Goal: Task Accomplishment & Management: Manage account settings

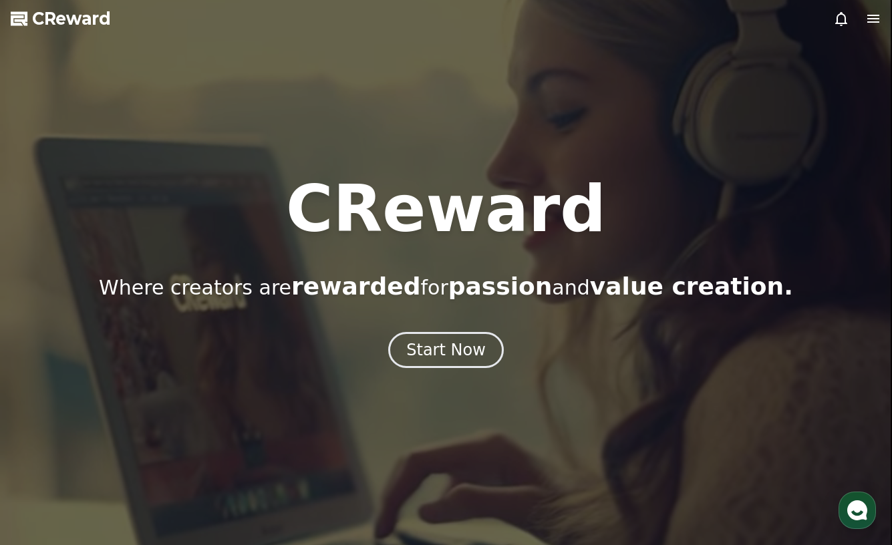
click at [874, 15] on icon at bounding box center [874, 19] width 12 height 8
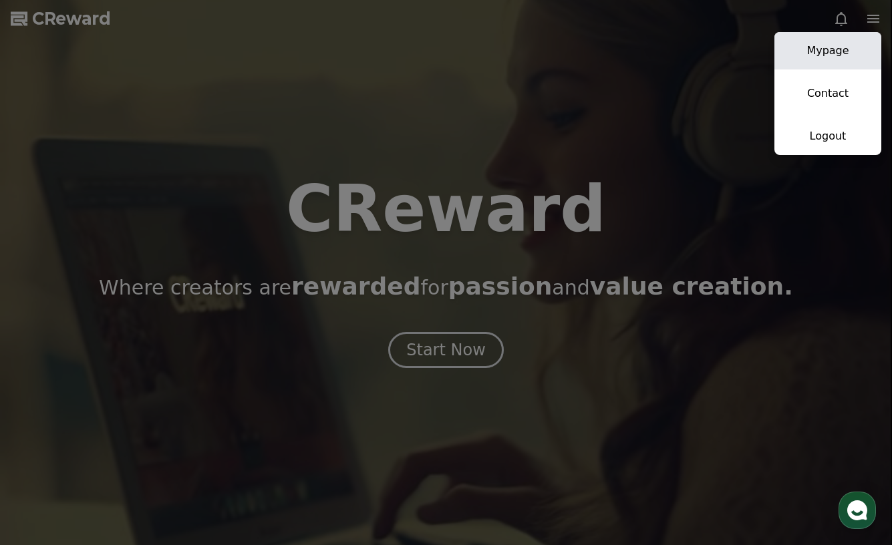
click at [841, 53] on link "Mypage" at bounding box center [828, 50] width 107 height 37
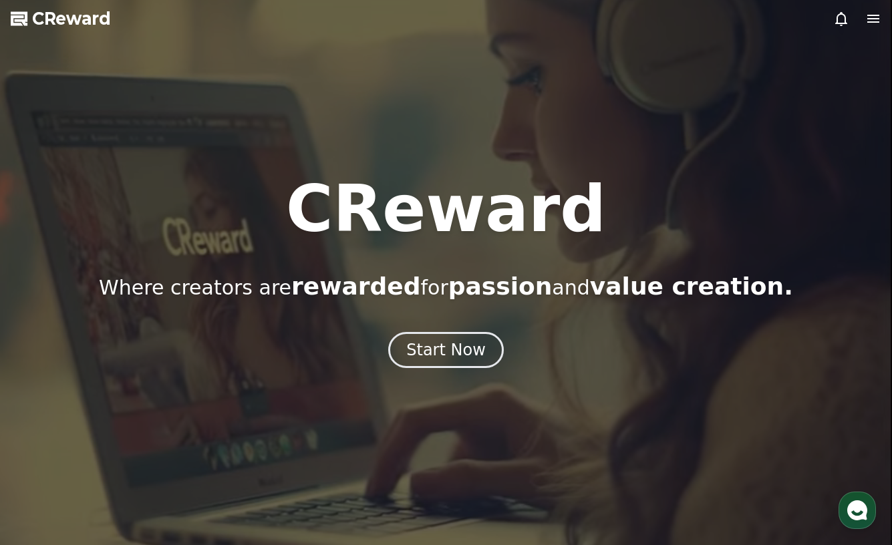
select select "**********"
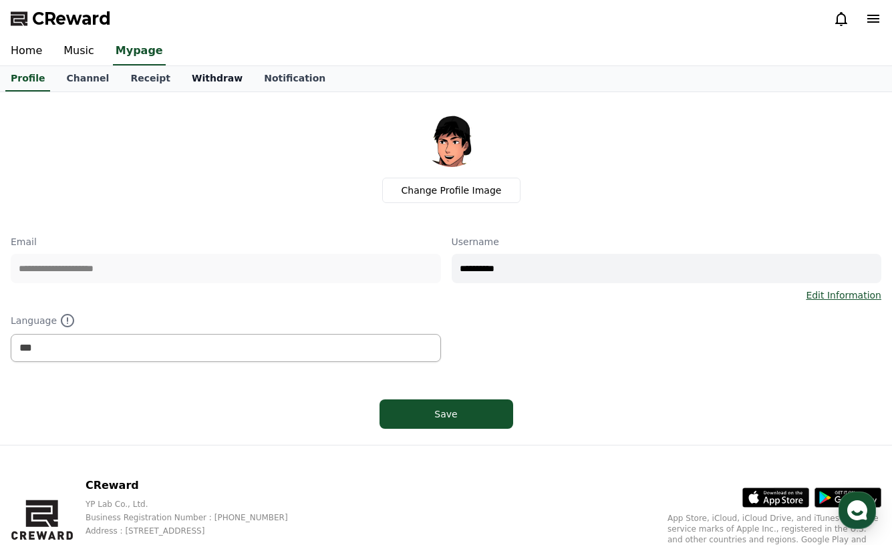
click at [195, 78] on link "Withdraw" at bounding box center [217, 78] width 72 height 25
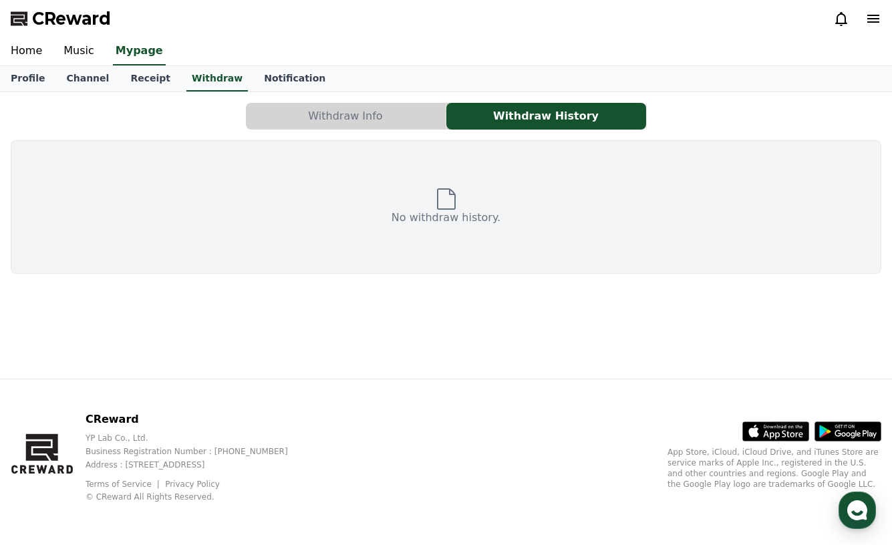
click at [380, 116] on button "Withdraw Info" at bounding box center [346, 116] width 200 height 27
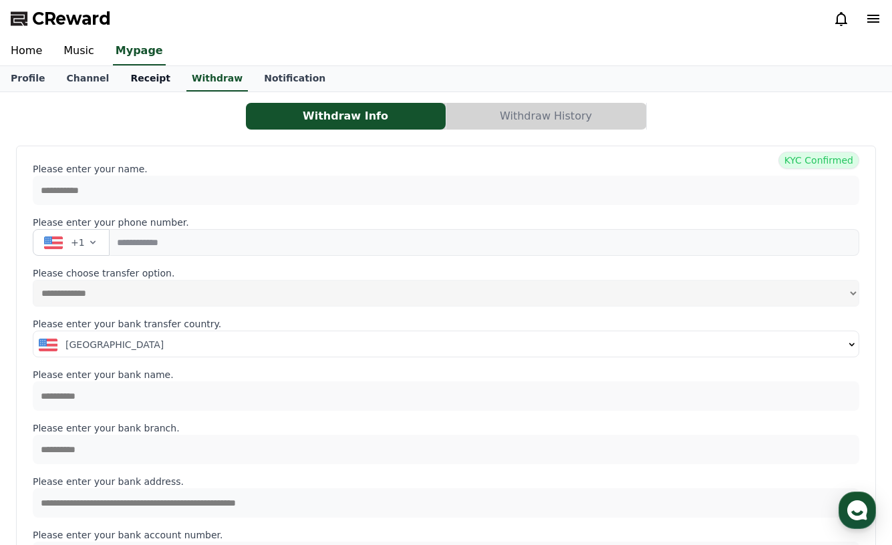
click at [140, 76] on link "Receipt" at bounding box center [151, 78] width 62 height 25
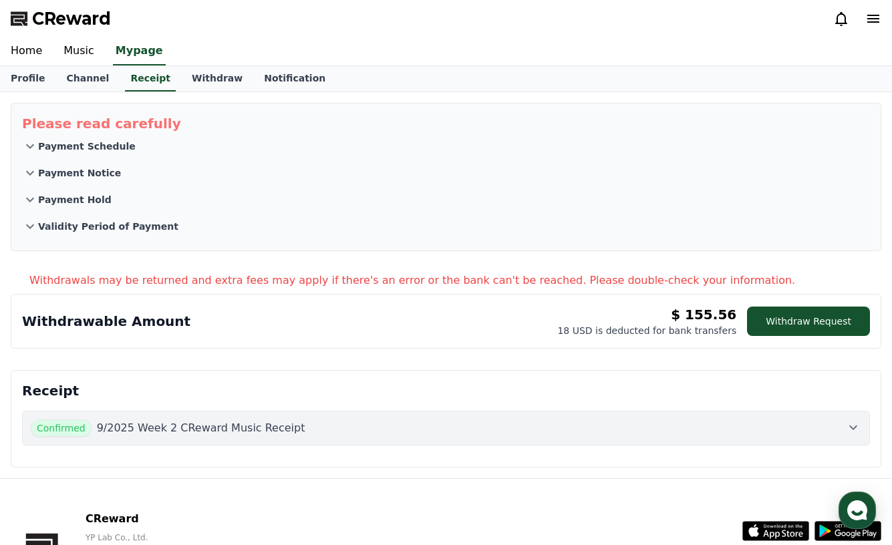
click at [152, 343] on div "Withdrawable Amount $ 155.56 18 USD is deducted for bank transfers Withdraw Req…" at bounding box center [446, 321] width 871 height 55
click at [65, 144] on p "Payment Schedule" at bounding box center [87, 146] width 98 height 13
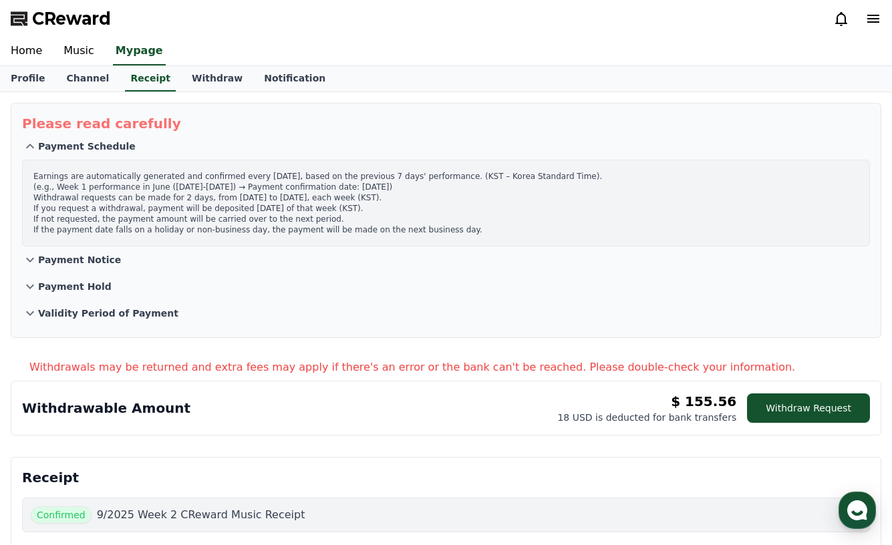
click at [65, 144] on p "Payment Schedule" at bounding box center [87, 146] width 98 height 13
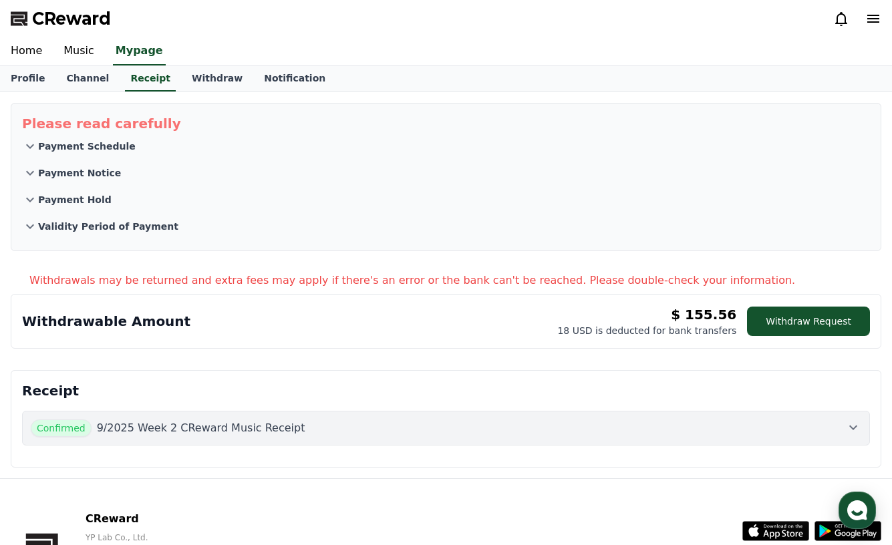
click at [68, 176] on p "Payment Notice" at bounding box center [79, 172] width 83 height 13
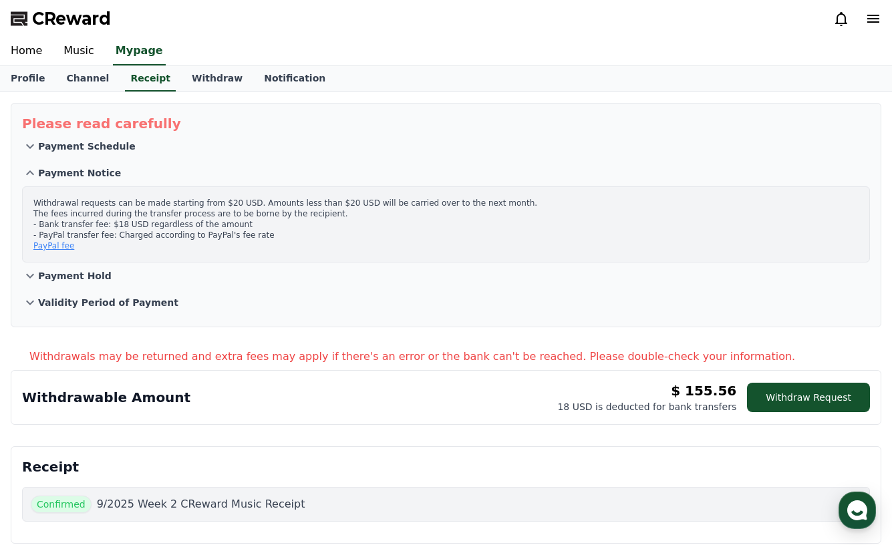
click at [68, 176] on p "Payment Notice" at bounding box center [79, 172] width 83 height 13
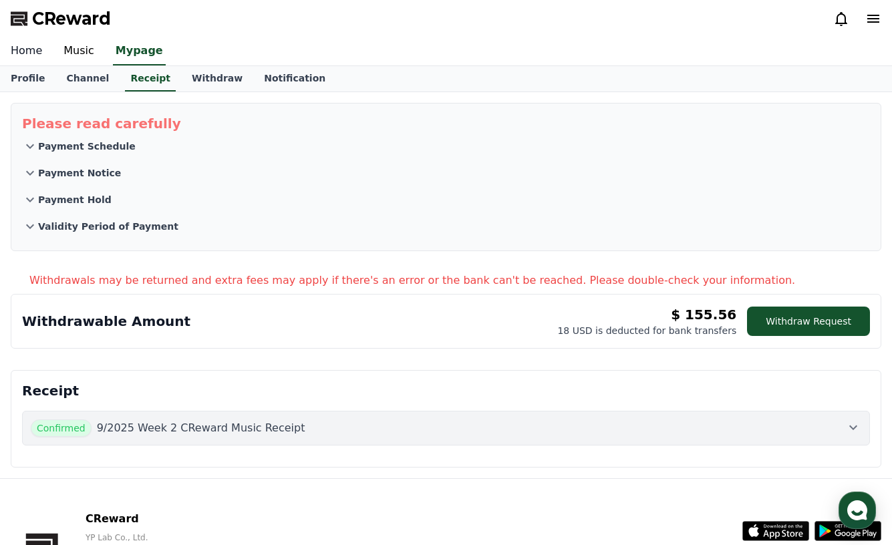
click at [33, 54] on link "Home" at bounding box center [26, 51] width 53 height 28
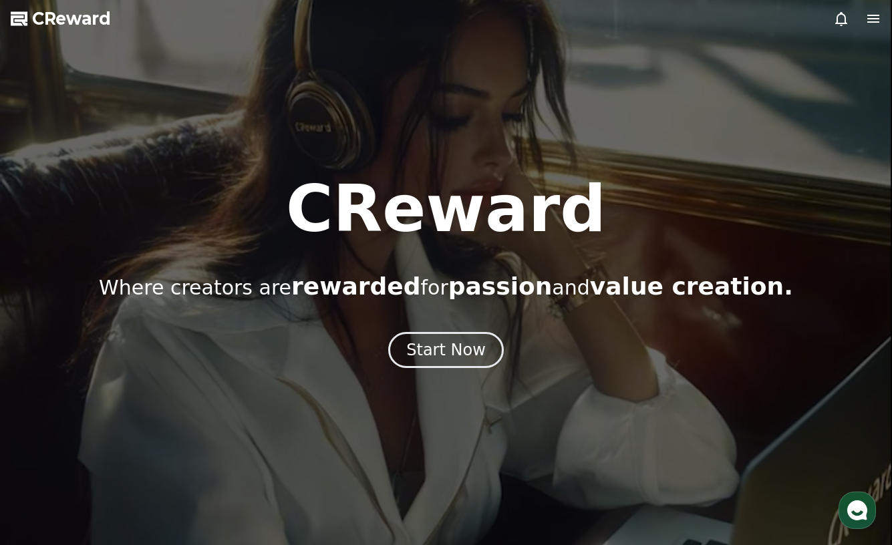
click at [868, 17] on icon at bounding box center [874, 19] width 16 height 16
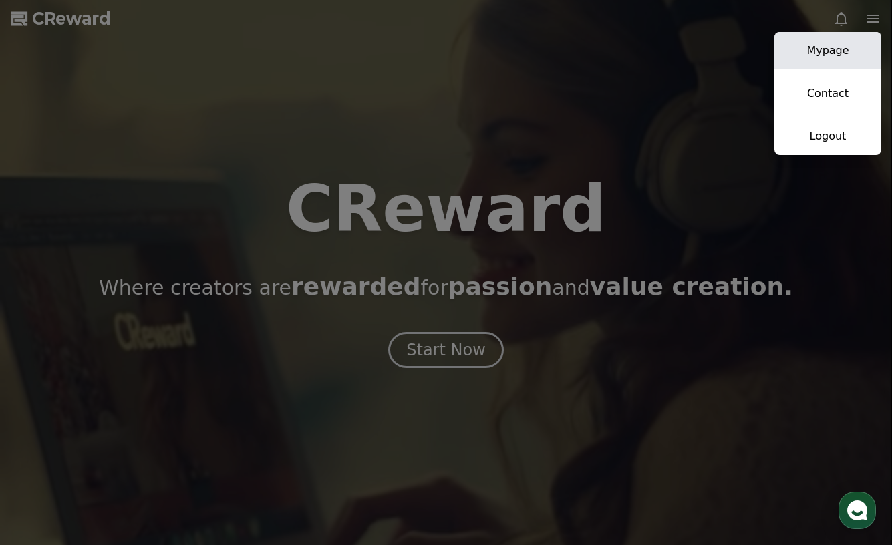
click at [832, 52] on link "Mypage" at bounding box center [828, 50] width 107 height 37
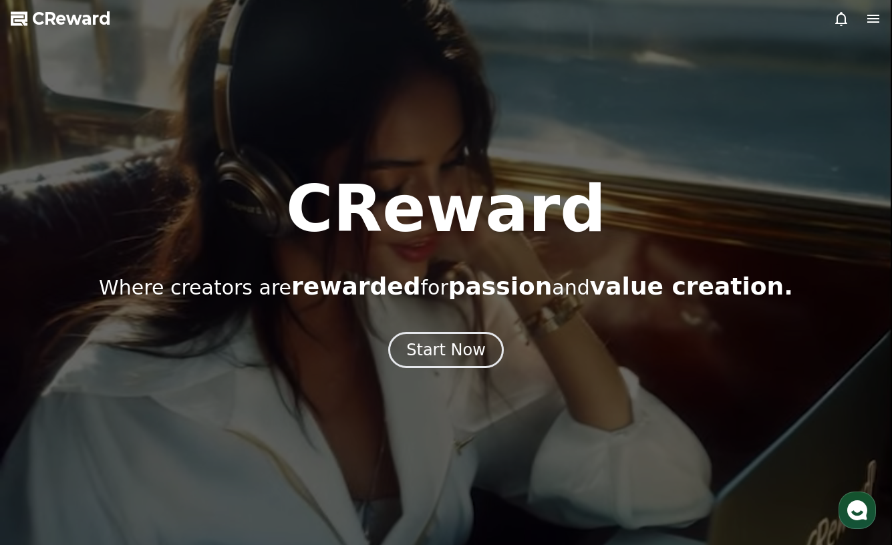
select select "**********"
